Goal: Communication & Community: Ask a question

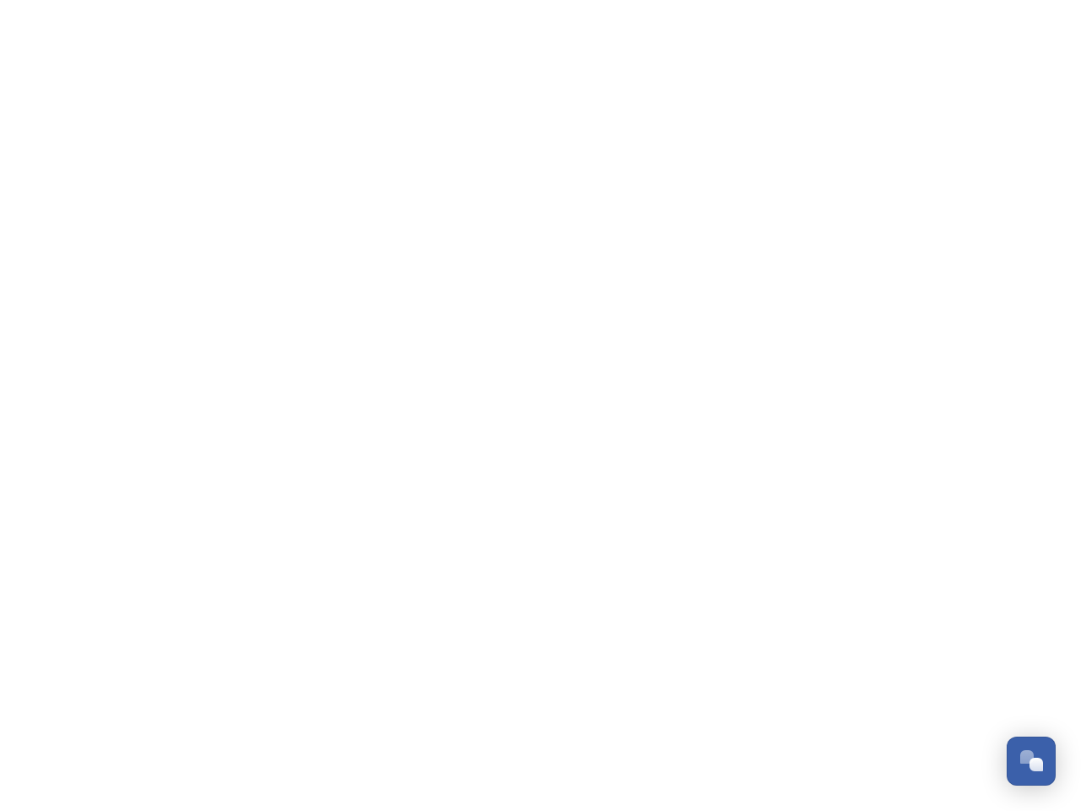
click at [1031, 761] on div "Open Chat" at bounding box center [1036, 764] width 14 height 14
click at [1037, 572] on div "👋 Hi there - Have any questions for us? We’re here to help! Just drop us a mess…" at bounding box center [903, 482] width 304 height 421
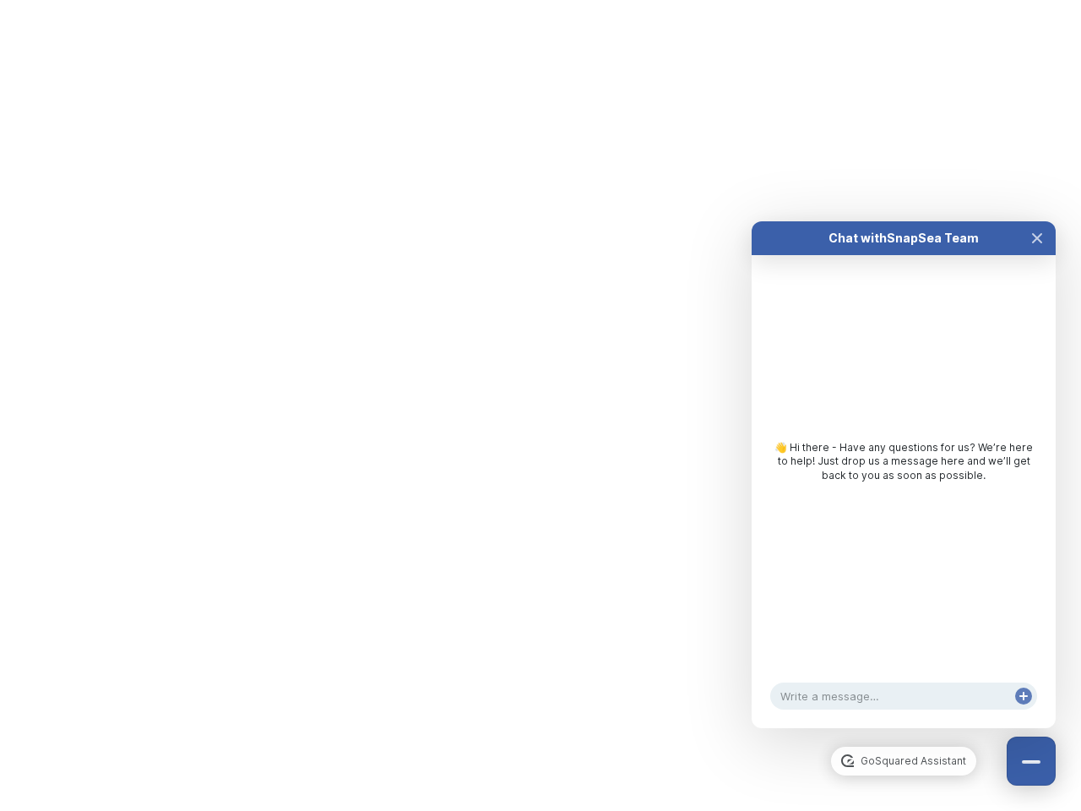
click at [903, 0] on html "Dismiss GoSquared Assistant Chat with SnapSea Team GoSquared Assistant Submit G…" at bounding box center [540, 0] width 1081 height 0
click at [903, 491] on div "👋 Hi there - Have any questions for us? We’re here to help! Just drop us a mess…" at bounding box center [903, 465] width 304 height 421
click at [1037, 255] on div "👋 Hi there - Have any questions for us? We’re here to help! Just drop us a mess…" at bounding box center [903, 465] width 304 height 421
click at [1023, 713] on div "Chat with SnapSea Team GoSquared Assistant 👋 Hi there - Have any questions for …" at bounding box center [903, 474] width 304 height 507
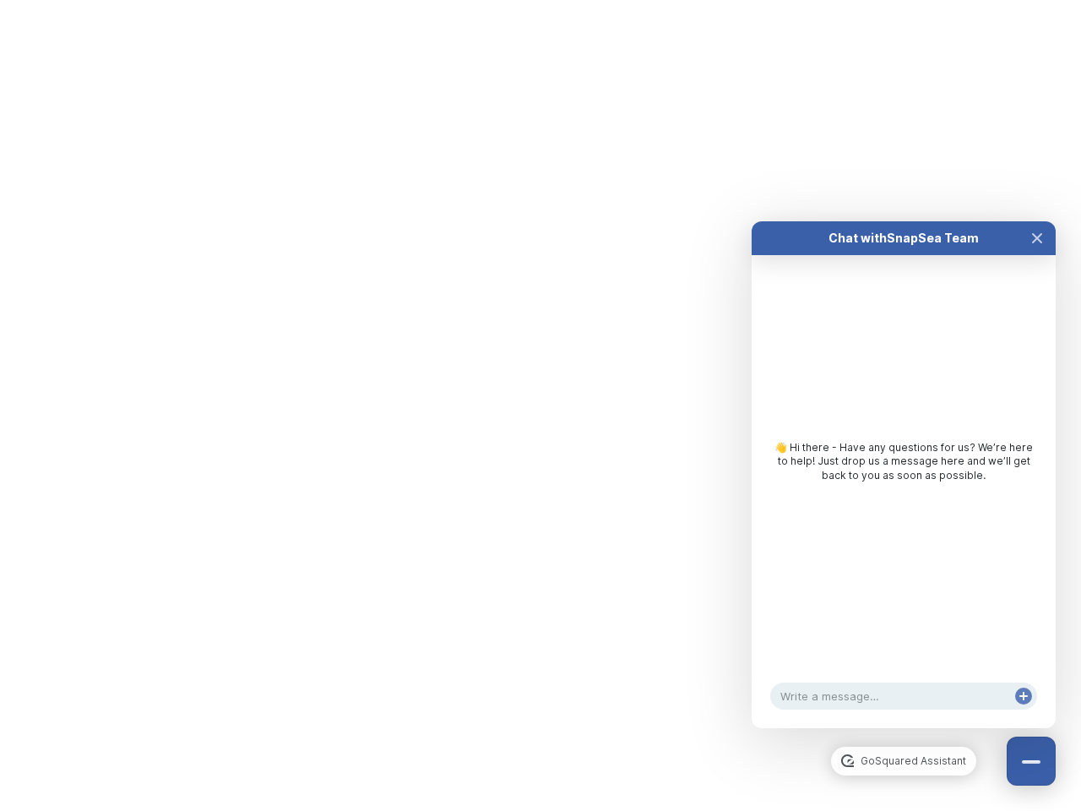
click at [540, 0] on html "Dismiss GoSquared Assistant Chat with SnapSea Team GoSquared Assistant Submit G…" at bounding box center [540, 0] width 1081 height 0
click at [528, 0] on html "Dismiss GoSquared Assistant Chat with SnapSea Team GoSquared Assistant Submit G…" at bounding box center [540, 0] width 1081 height 0
